Goal: Information Seeking & Learning: Learn about a topic

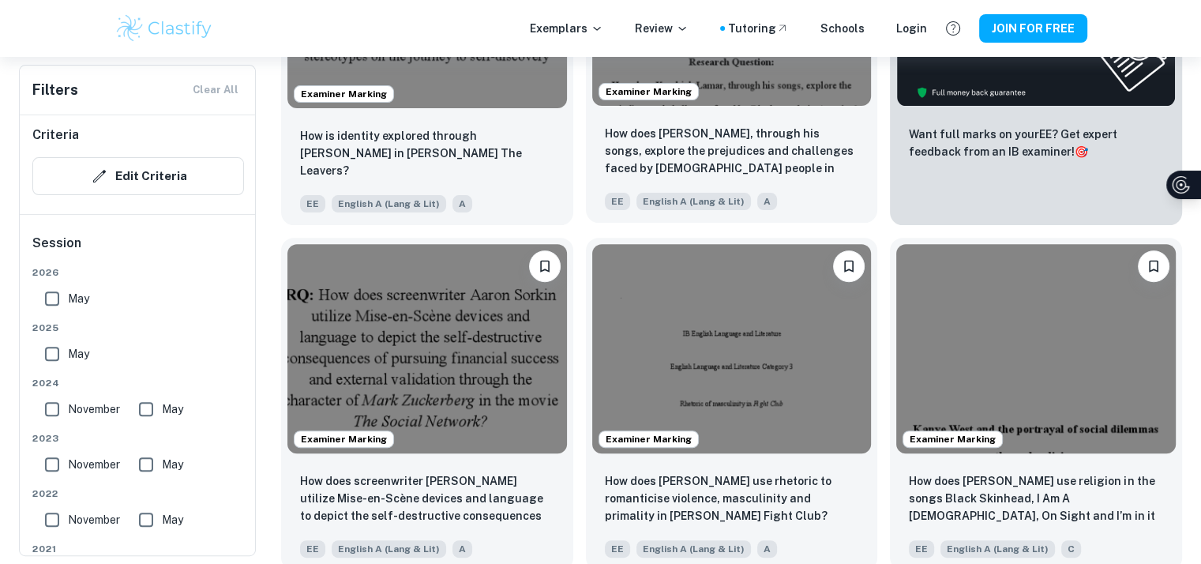
scroll to position [407, 0]
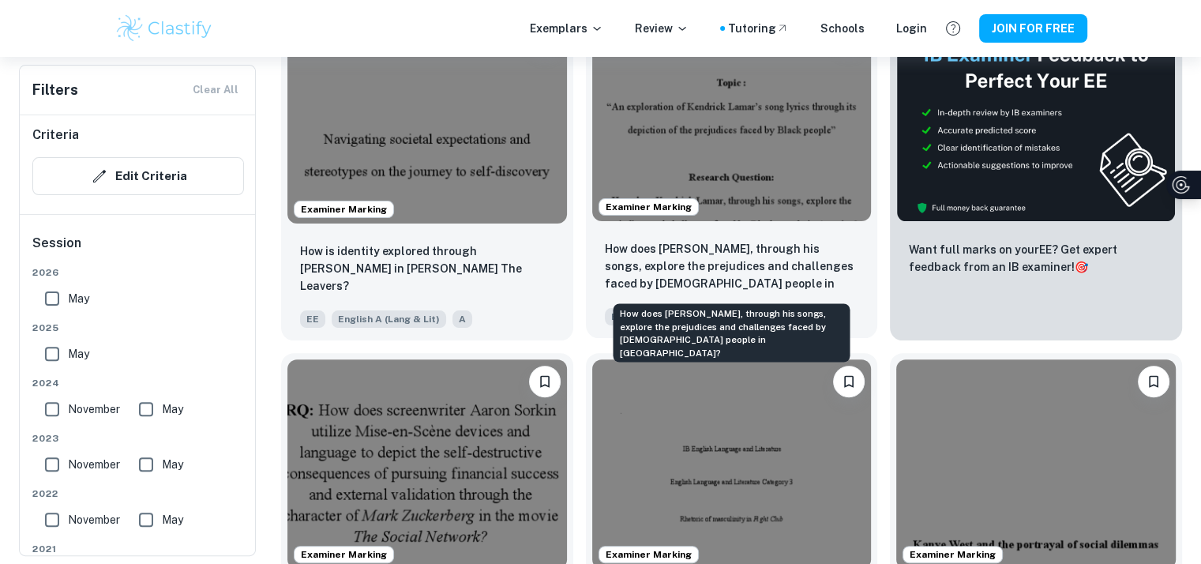
click at [676, 256] on p "How does [PERSON_NAME], through his songs, explore the prejudices and challenge…" at bounding box center [732, 267] width 254 height 54
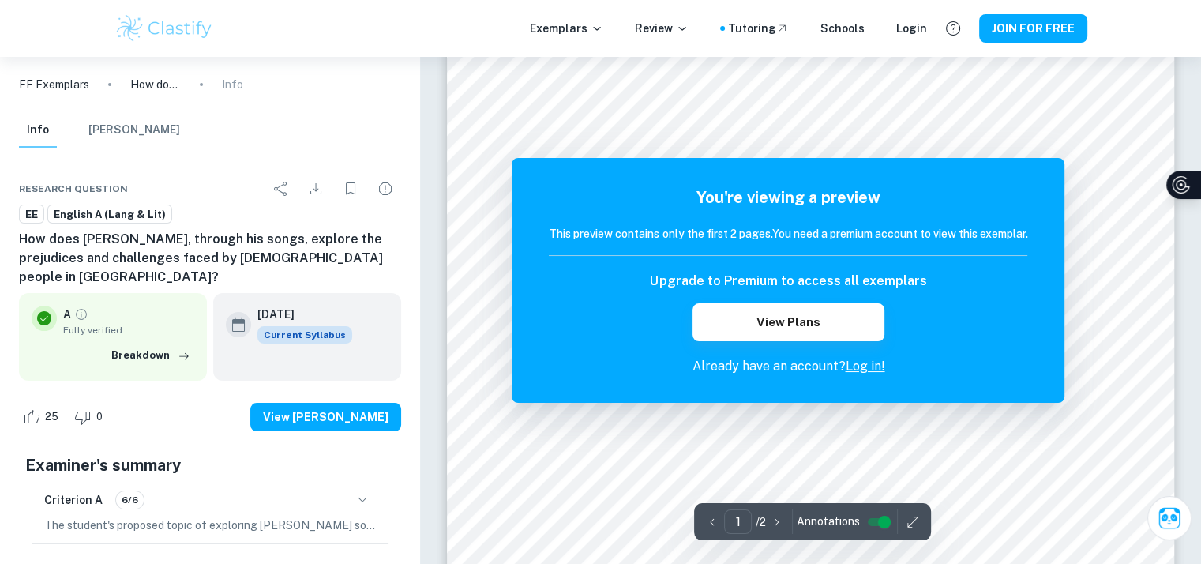
scroll to position [250, 0]
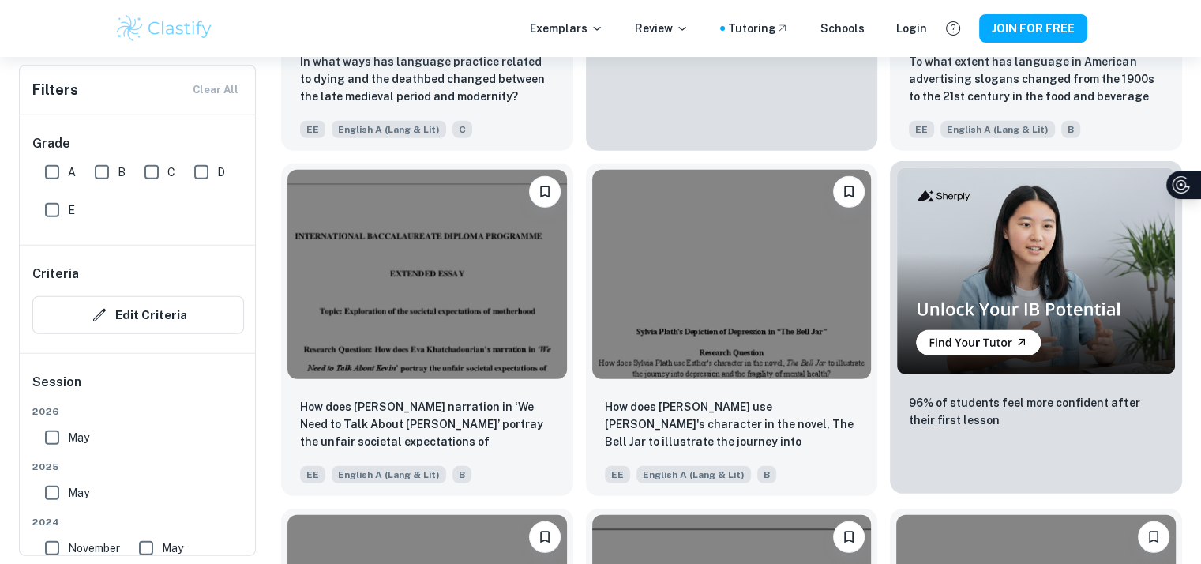
scroll to position [4395, 0]
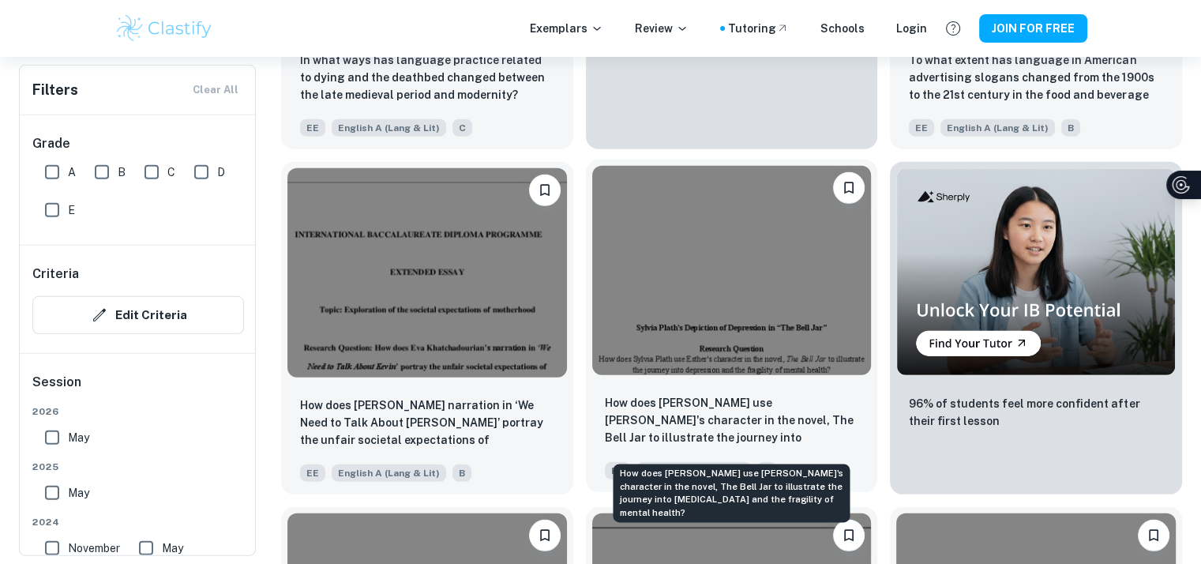
click at [802, 408] on p "How does [PERSON_NAME] use [PERSON_NAME]'s character in the novel, The Bell Jar…" at bounding box center [732, 421] width 254 height 54
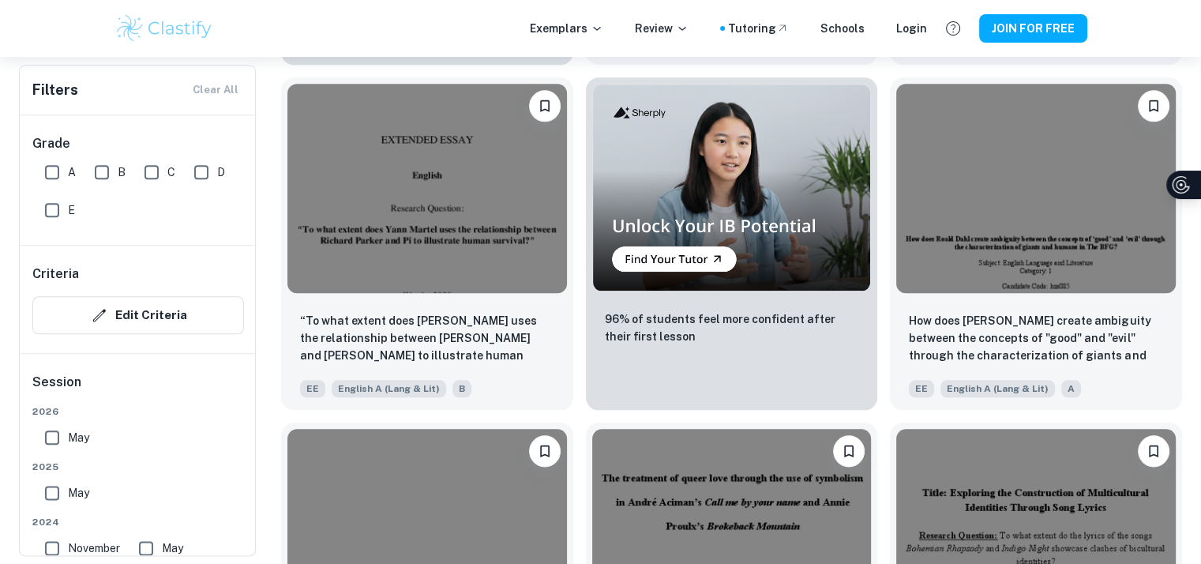
scroll to position [13797, 0]
click at [626, 194] on img at bounding box center [731, 188] width 279 height 208
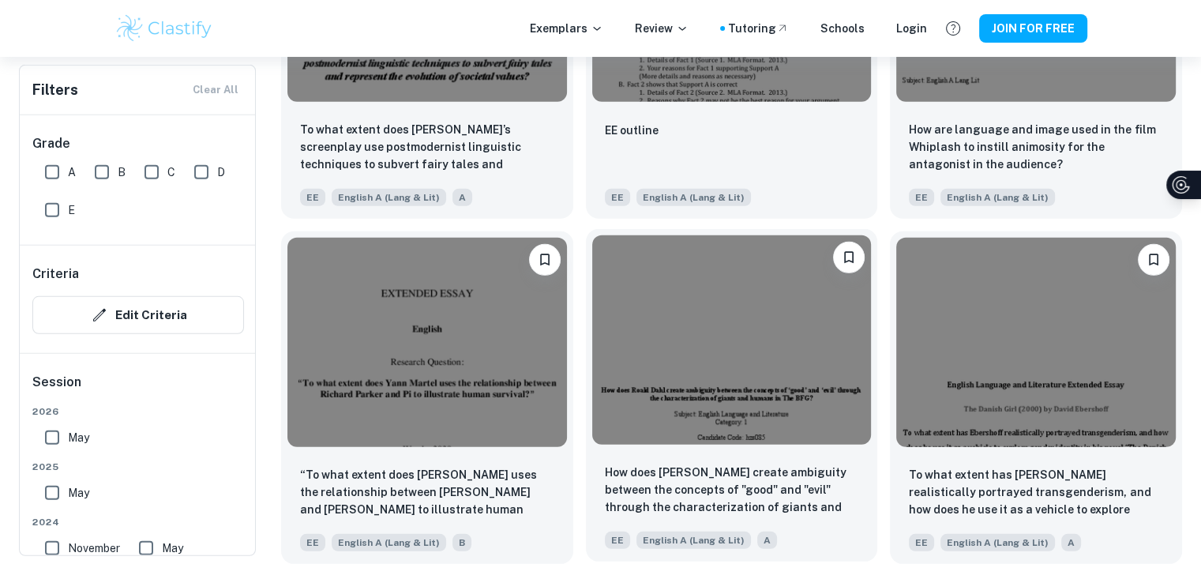
scroll to position [16427, 0]
click at [791, 2] on div "Exemplars Review Tutoring Schools Login JOIN FOR FREE" at bounding box center [600, 28] width 1201 height 57
